Goal: Communication & Community: Share content

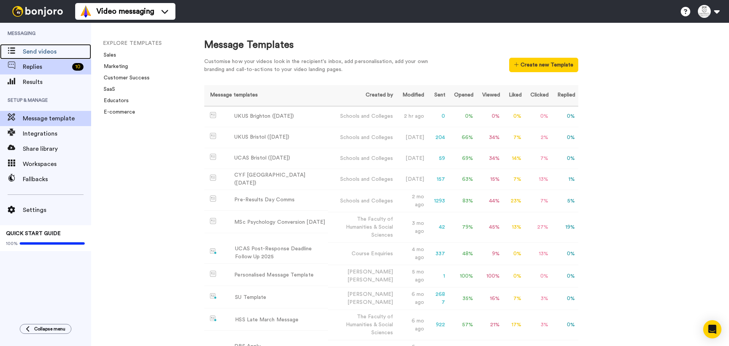
drag, startPoint x: 42, startPoint y: 54, endPoint x: 47, endPoint y: 63, distance: 9.9
click at [42, 54] on span "Send videos" at bounding box center [57, 51] width 68 height 9
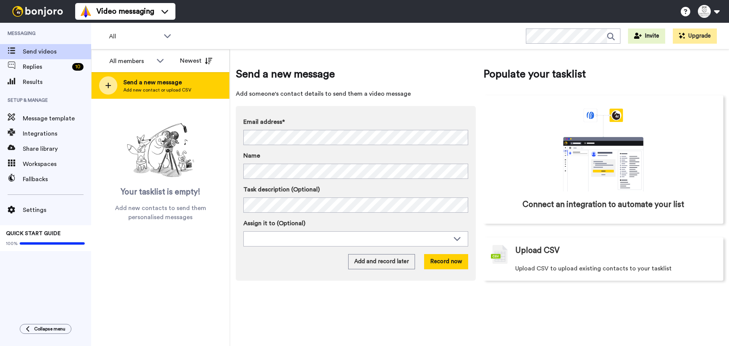
click at [164, 89] on span "Add new contact or upload CSV" at bounding box center [157, 90] width 68 height 6
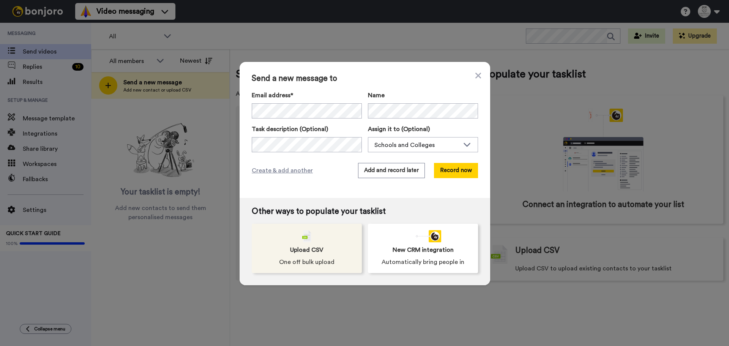
click at [314, 248] on span "Upload CSV" at bounding box center [306, 249] width 33 height 9
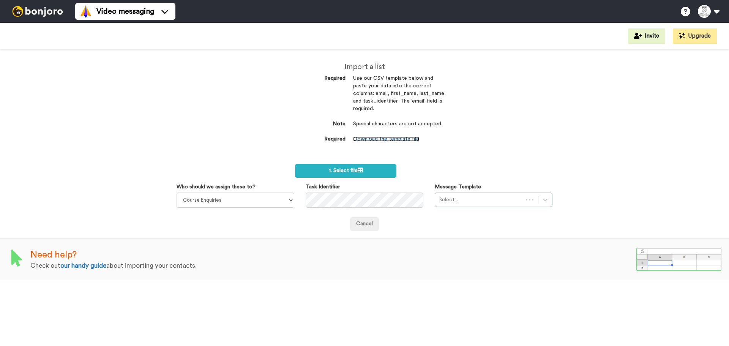
click at [366, 141] on link "Download the template file" at bounding box center [386, 138] width 66 height 5
click at [248, 200] on select "Course Enquiries Alistair Garmendia Admissions Team The Faculty Of Business & D…" at bounding box center [236, 200] width 118 height 15
select select "79488d29-8174-425a-bf3d-a3ba5ac8a81c"
click at [177, 193] on select "Course Enquiries Alistair Garmendia Admissions Team The Faculty Of Business & D…" at bounding box center [236, 200] width 118 height 15
click at [525, 205] on div "Select..." at bounding box center [486, 200] width 103 height 12
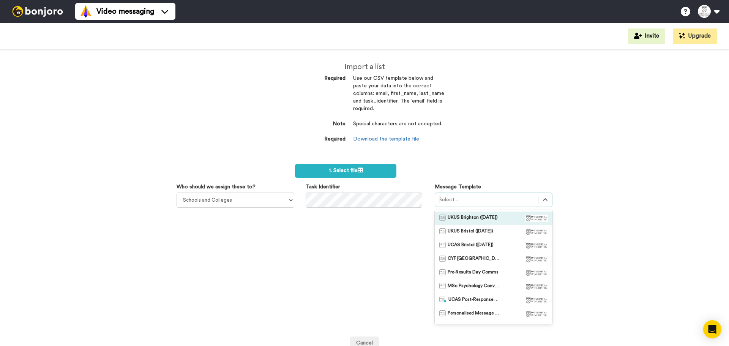
click at [506, 215] on div "UKUS Brighton (Oct 2025)" at bounding box center [494, 219] width 109 height 8
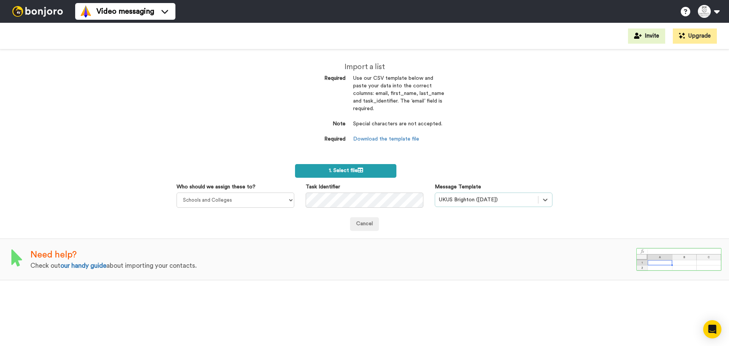
click at [354, 169] on span "1. Select file" at bounding box center [346, 170] width 34 height 5
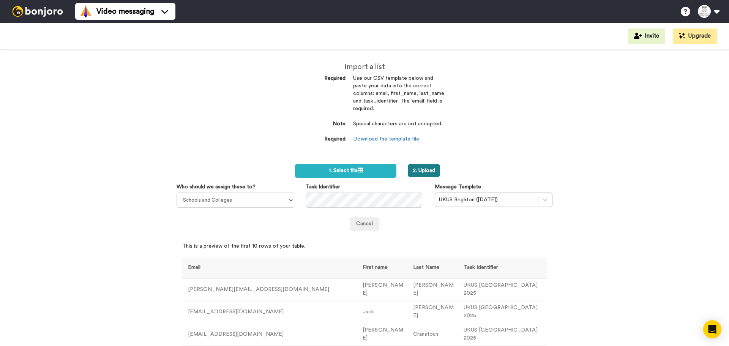
click at [411, 176] on button "2. Upload" at bounding box center [424, 170] width 32 height 13
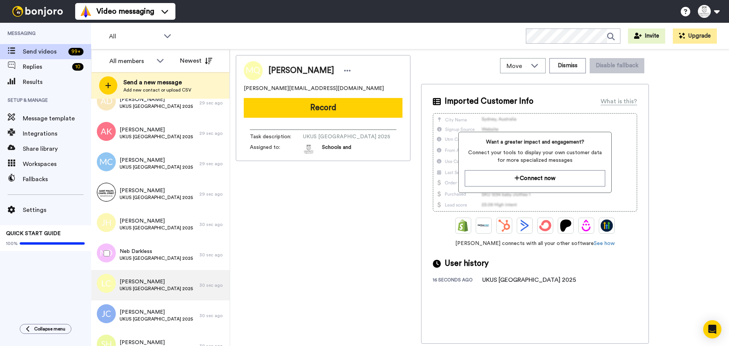
scroll to position [6538, 0]
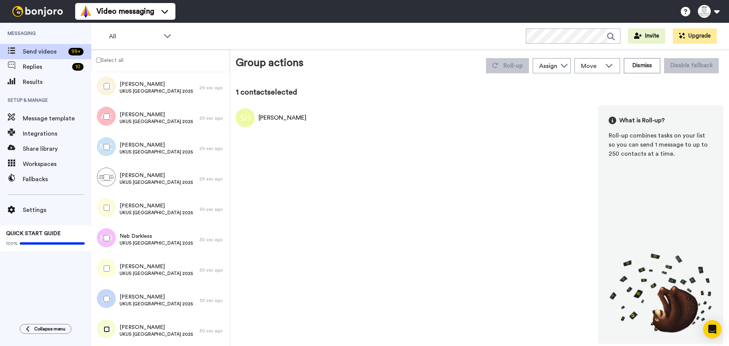
scroll to position [6512, 0]
click at [109, 59] on label "Select all" at bounding box center [108, 59] width 32 height 9
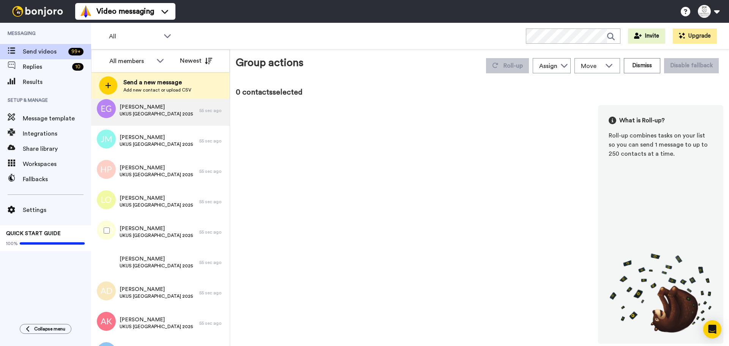
scroll to position [6538, 0]
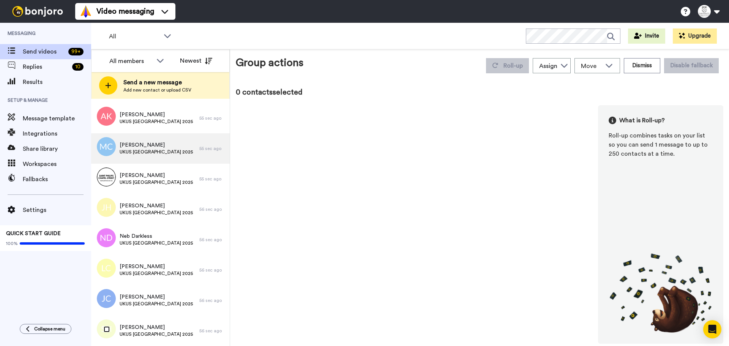
scroll to position [6512, 0]
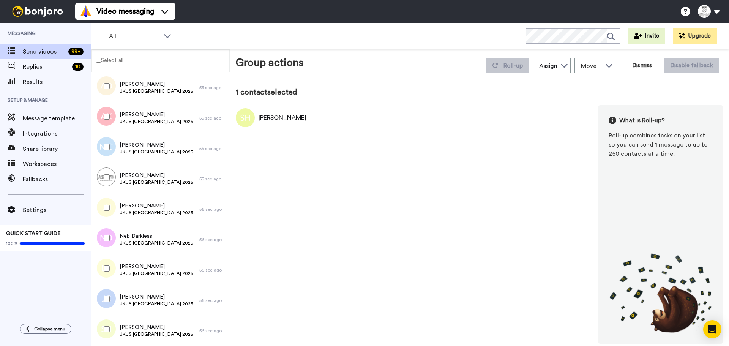
click at [122, 60] on label "Select all" at bounding box center [108, 59] width 32 height 9
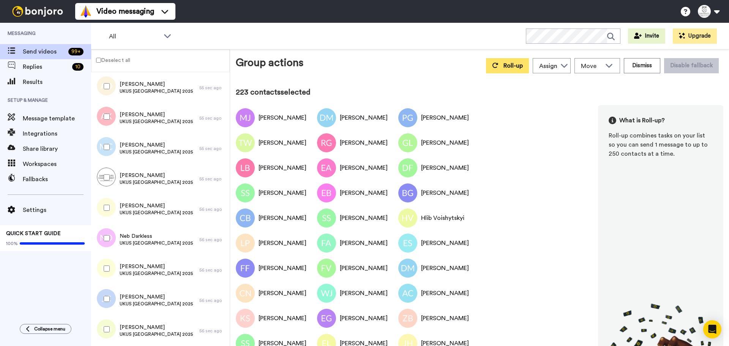
click at [483, 62] on div "Roll-up Assign Course Enquiries Alistair Garmendia Admissions Team The Faculty …" at bounding box center [603, 65] width 242 height 21
click at [492, 66] on icon at bounding box center [495, 65] width 6 height 6
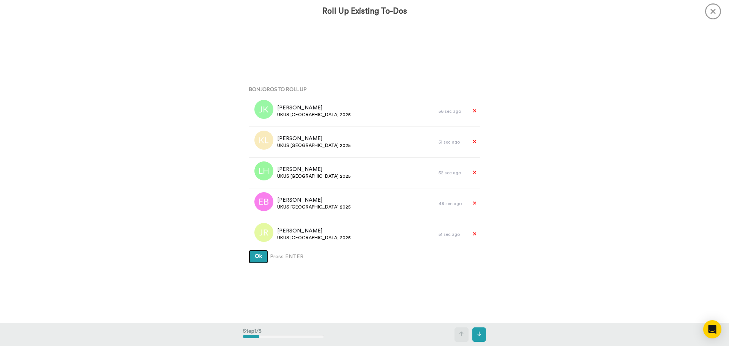
click at [255, 257] on span "Ok" at bounding box center [258, 256] width 7 height 5
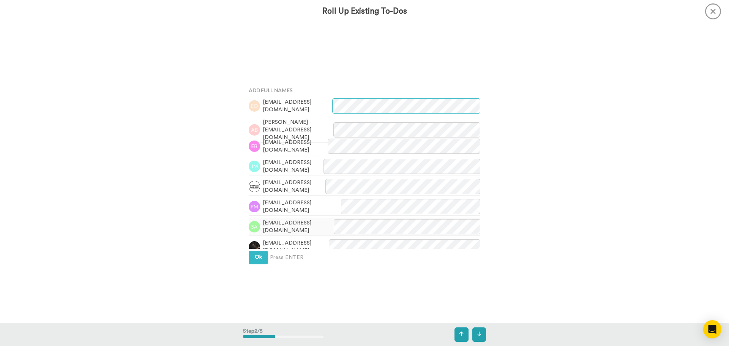
scroll to position [300, 0]
click at [252, 257] on button "Ok" at bounding box center [258, 257] width 19 height 14
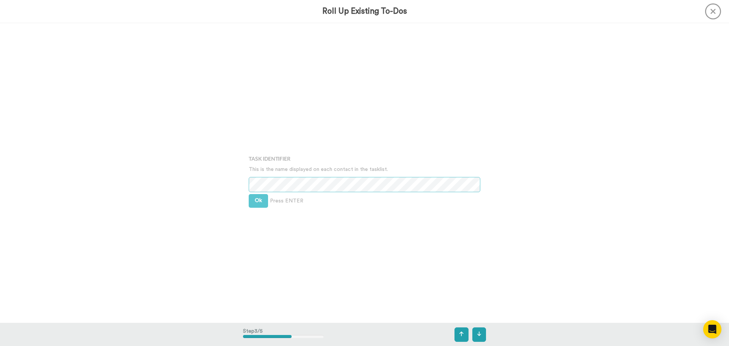
scroll to position [600, 0]
click at [249, 196] on button "Ok" at bounding box center [258, 194] width 19 height 14
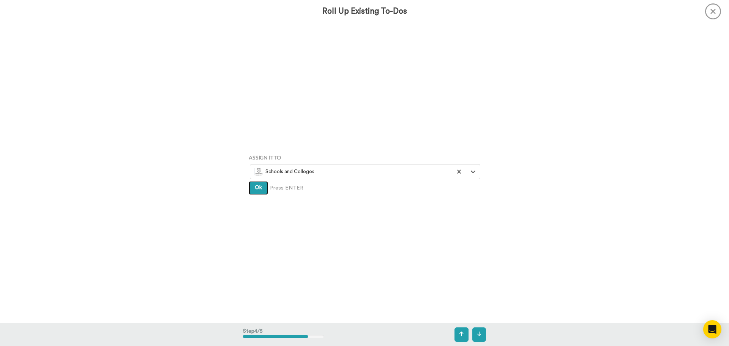
click at [255, 193] on button "Ok" at bounding box center [258, 188] width 19 height 14
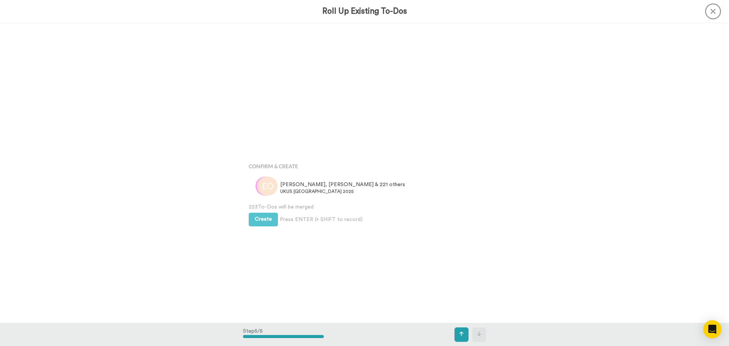
scroll to position [1200, 0]
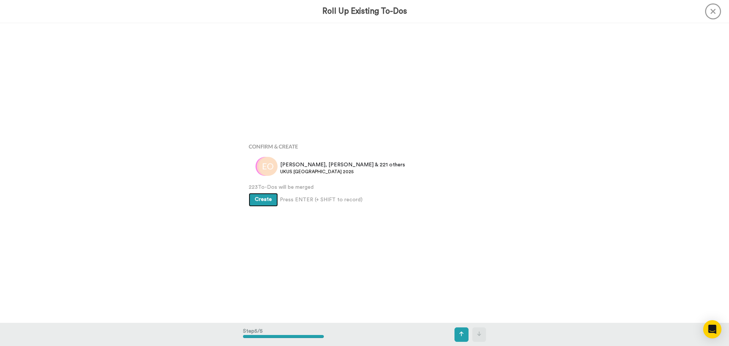
click at [256, 198] on span "Create" at bounding box center [263, 199] width 17 height 5
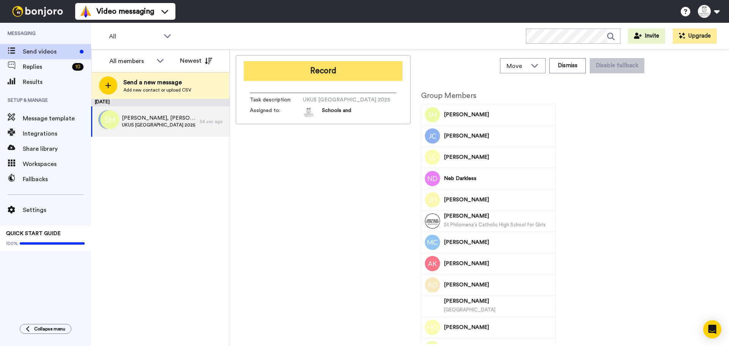
click at [318, 71] on button "Record" at bounding box center [323, 71] width 159 height 20
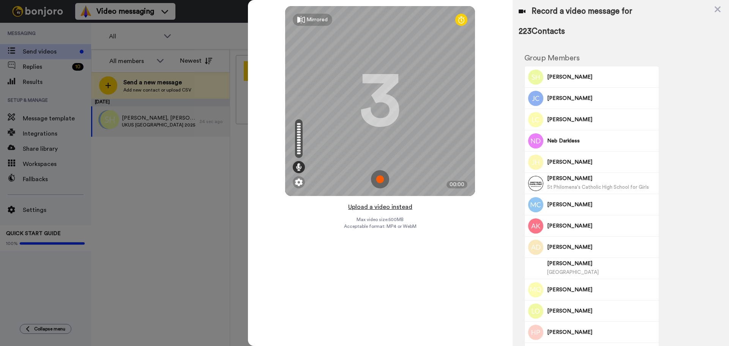
click at [387, 209] on button "Upload a video instead" at bounding box center [380, 207] width 69 height 10
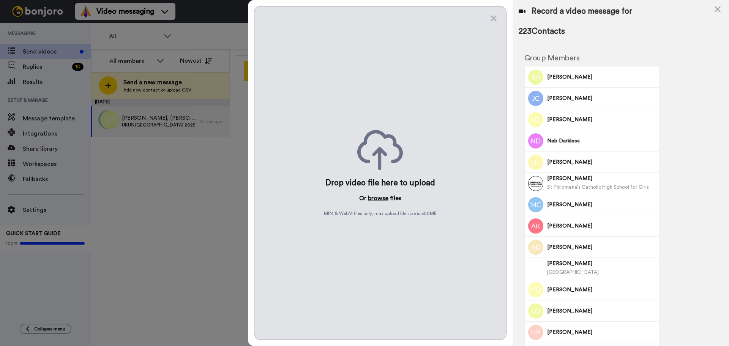
click at [369, 196] on button "browse" at bounding box center [378, 198] width 21 height 9
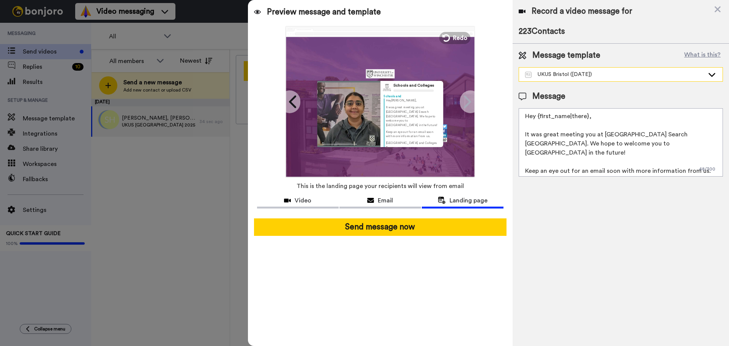
click at [598, 71] on div "UKUS Bristol ([DATE])" at bounding box center [614, 75] width 179 height 8
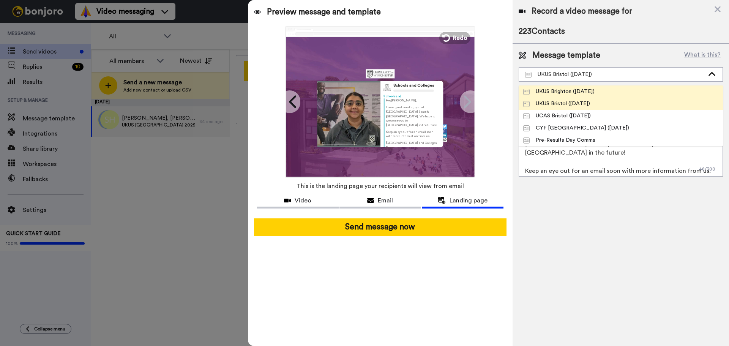
click at [590, 89] on div "UKUS Brighton ([DATE])" at bounding box center [559, 92] width 71 height 8
type textarea "Hey {first_name|there}, It was great meeting you at UK University Search Bright…"
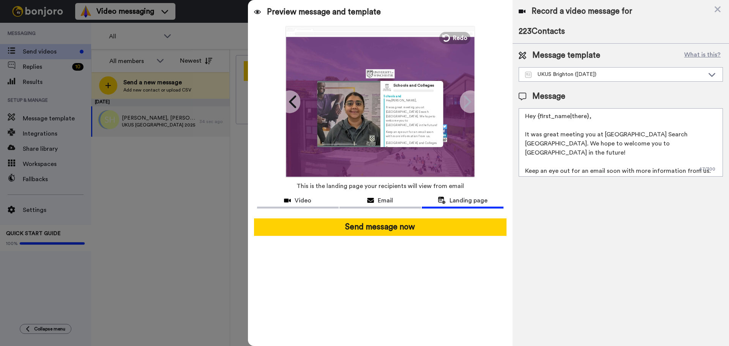
click at [617, 236] on div "Record a video message for 223 Contacts Message template What is this? UKUS Bri…" at bounding box center [621, 173] width 217 height 346
click at [327, 204] on div "Video" at bounding box center [298, 200] width 82 height 9
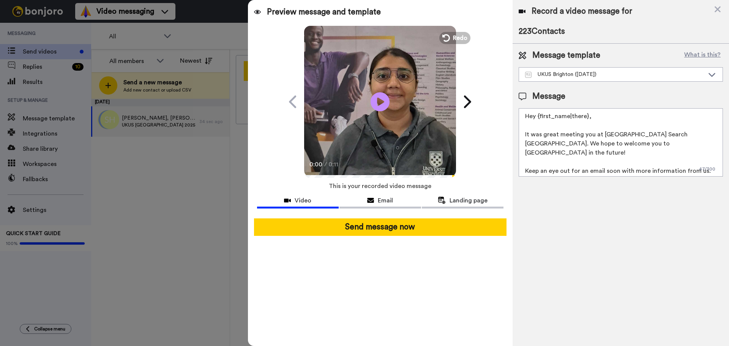
click at [378, 136] on video at bounding box center [380, 101] width 152 height 152
click at [378, 98] on icon at bounding box center [380, 102] width 20 height 20
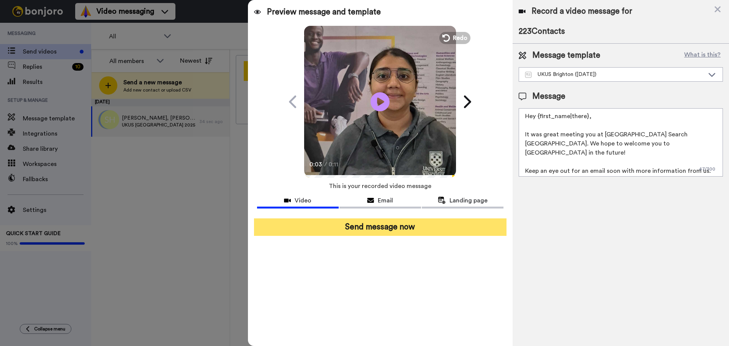
click at [392, 221] on button "Send message now" at bounding box center [380, 226] width 253 height 17
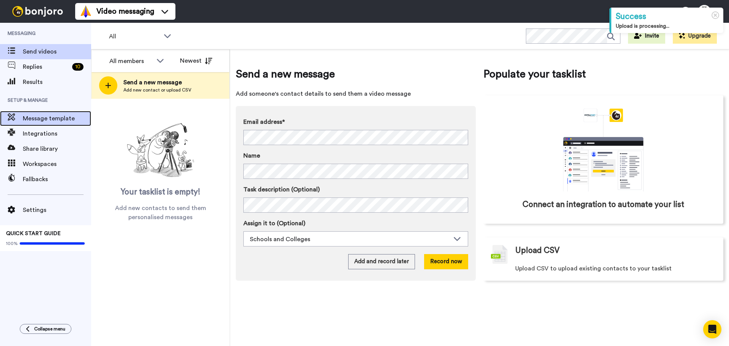
click at [44, 123] on div "Message template" at bounding box center [45, 118] width 91 height 15
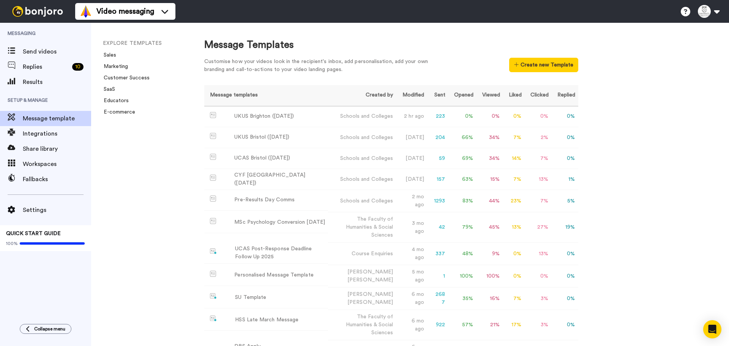
click at [384, 68] on div "Customise how your videos look in the recipient's inbox, add personalisation, a…" at bounding box center [322, 66] width 236 height 16
